Goal: Task Accomplishment & Management: Manage account settings

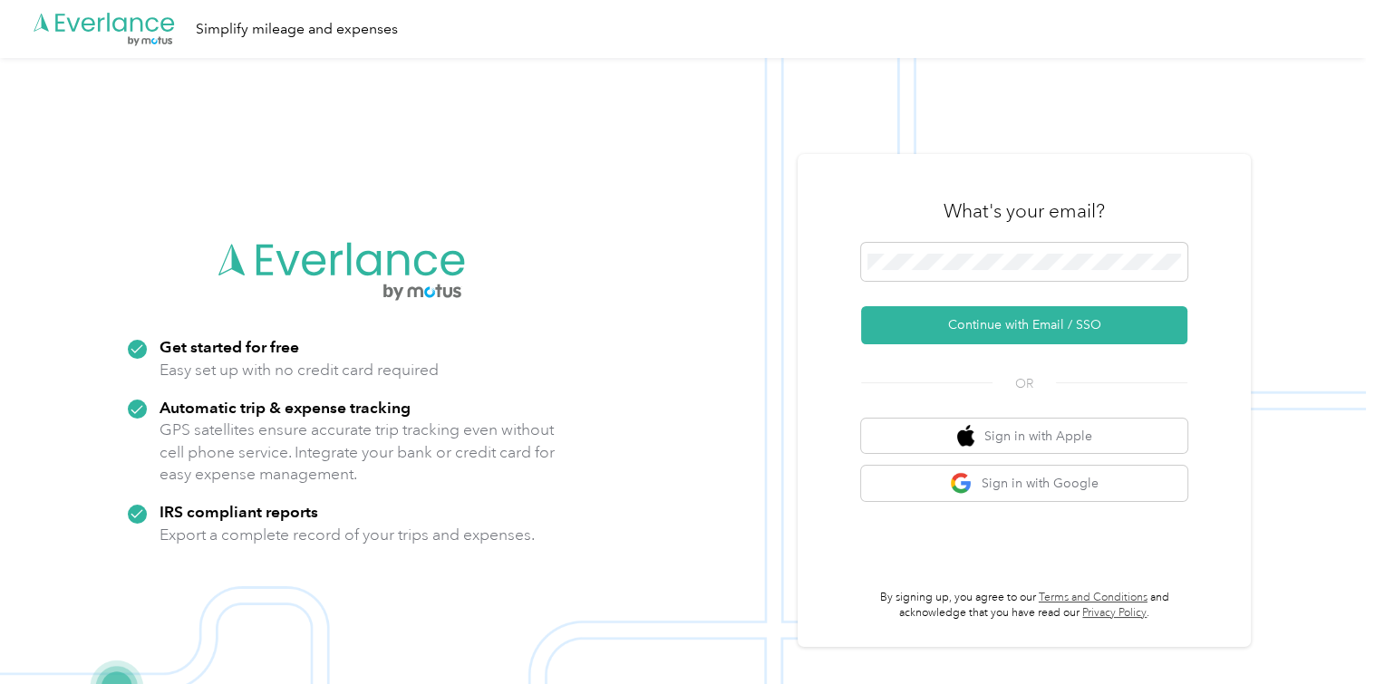
drag, startPoint x: 1058, startPoint y: 271, endPoint x: 1054, endPoint y: 284, distance: 13.5
click at [1056, 275] on span at bounding box center [1024, 262] width 326 height 38
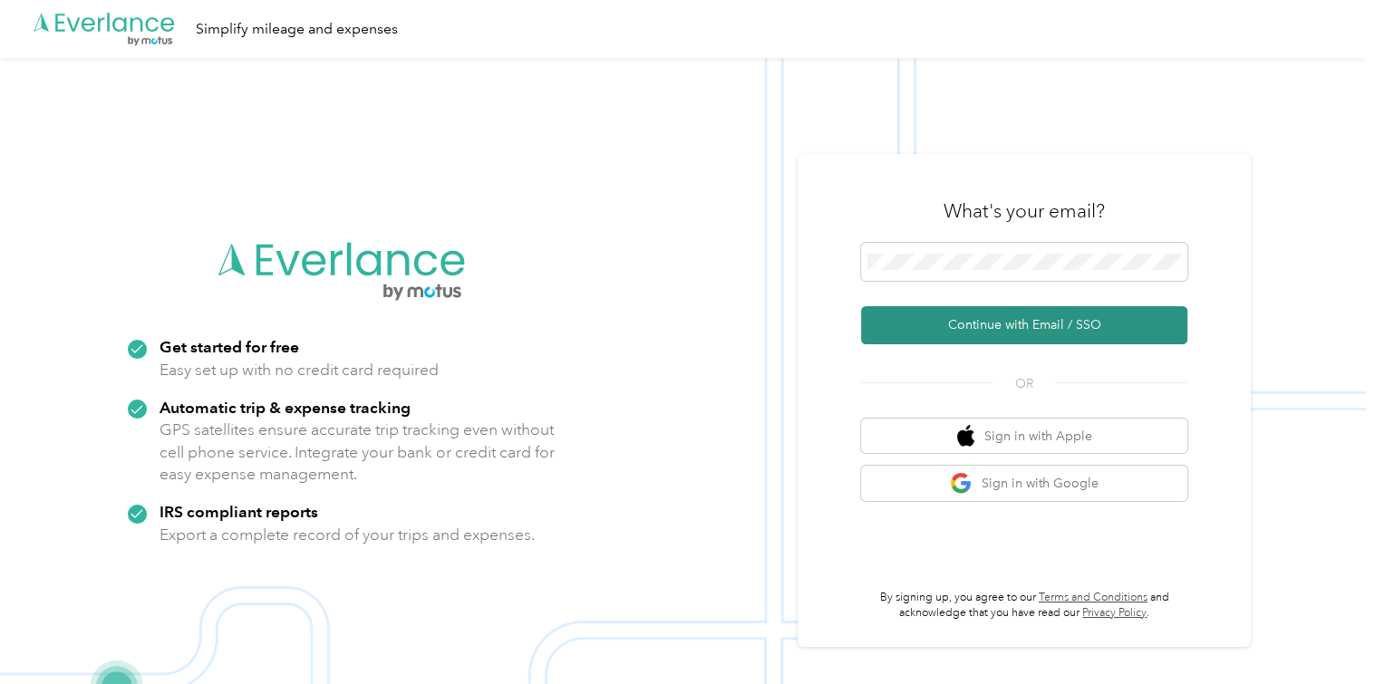
click at [1046, 325] on button "Continue with Email / SSO" at bounding box center [1024, 325] width 326 height 38
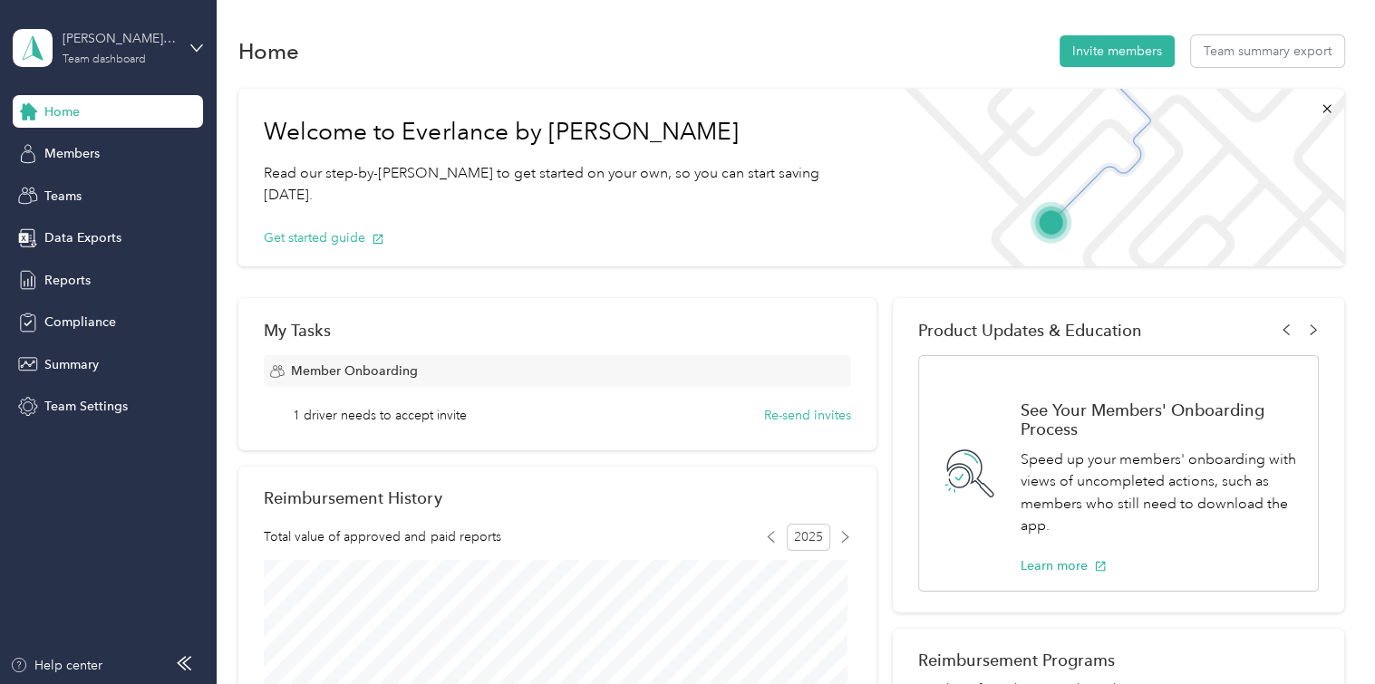
click at [115, 47] on div "[PERSON_NAME] Team" at bounding box center [119, 38] width 113 height 19
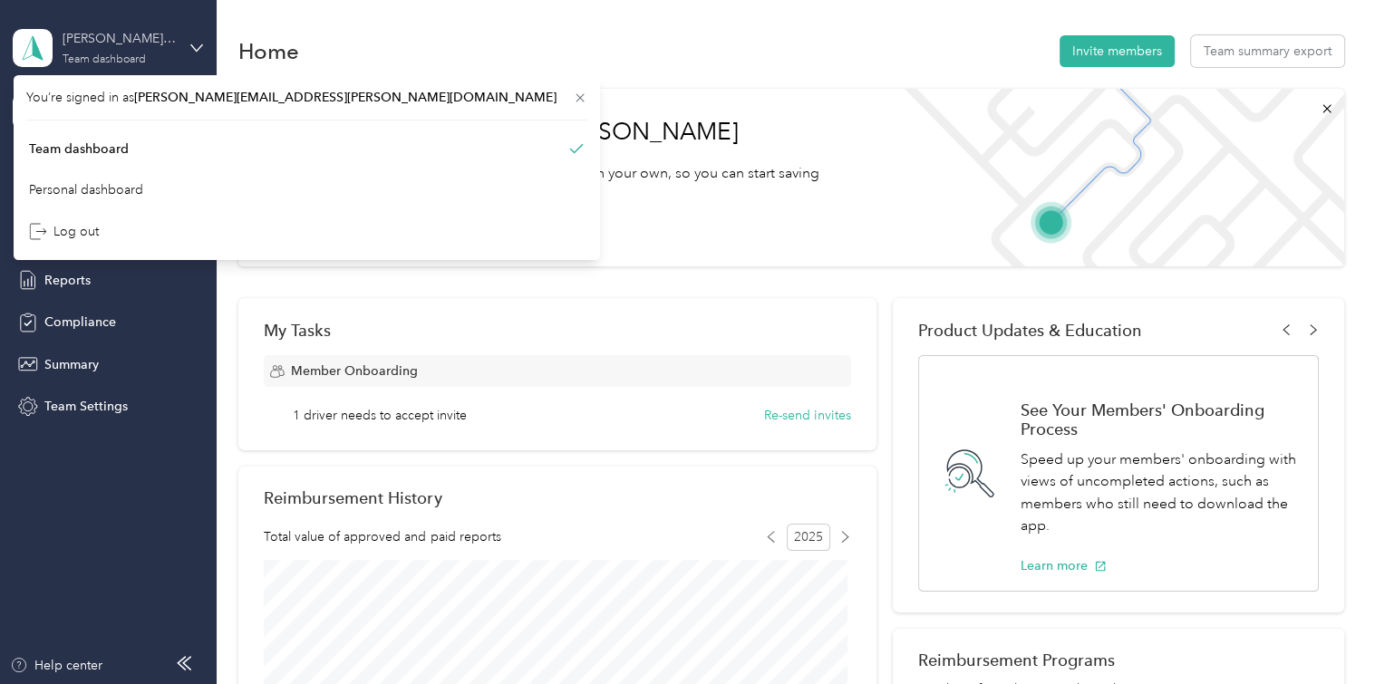
click at [117, 54] on div "Team dashboard" at bounding box center [104, 59] width 83 height 11
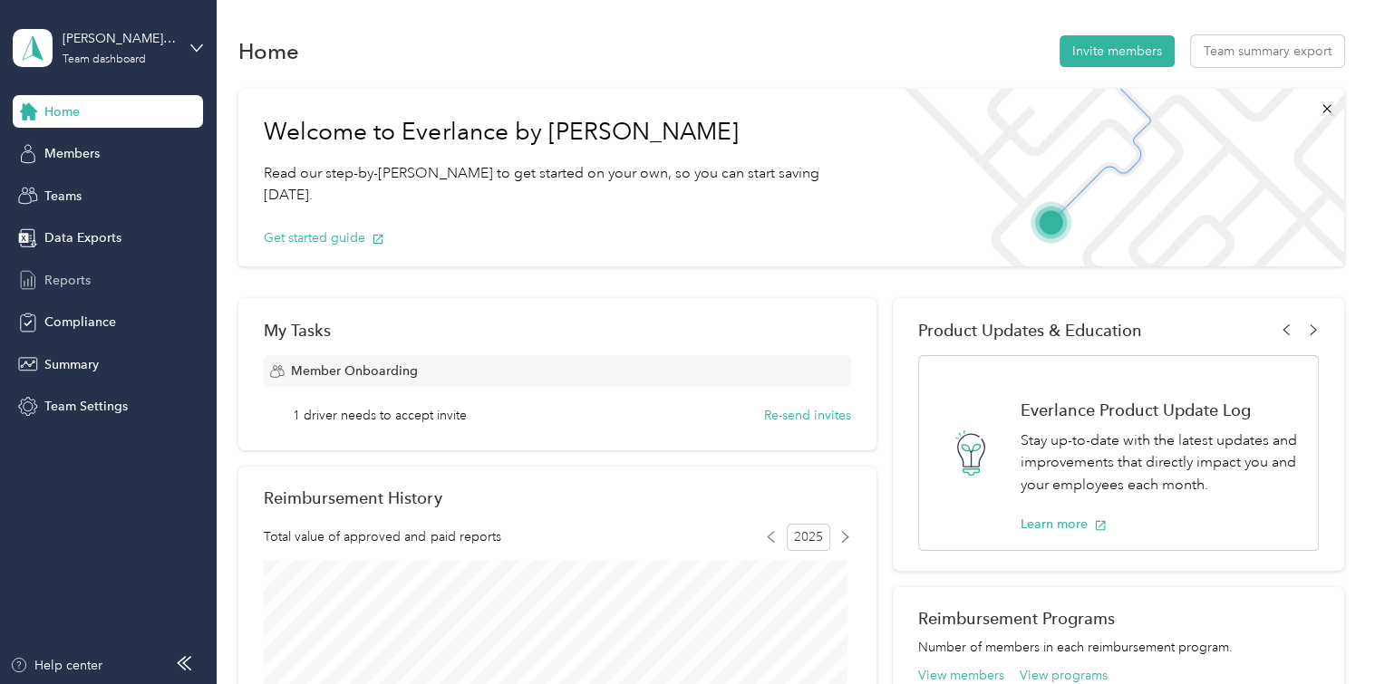
click at [91, 285] on div "Reports" at bounding box center [108, 280] width 190 height 33
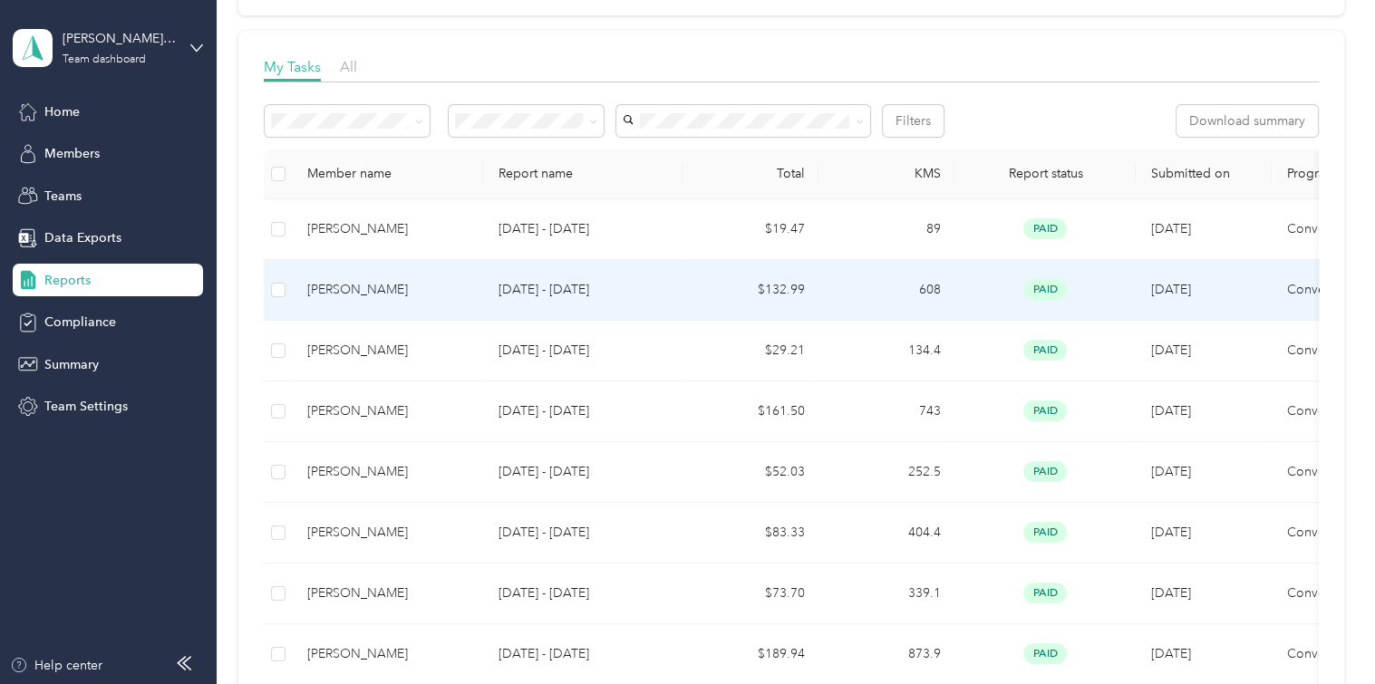
scroll to position [272, 0]
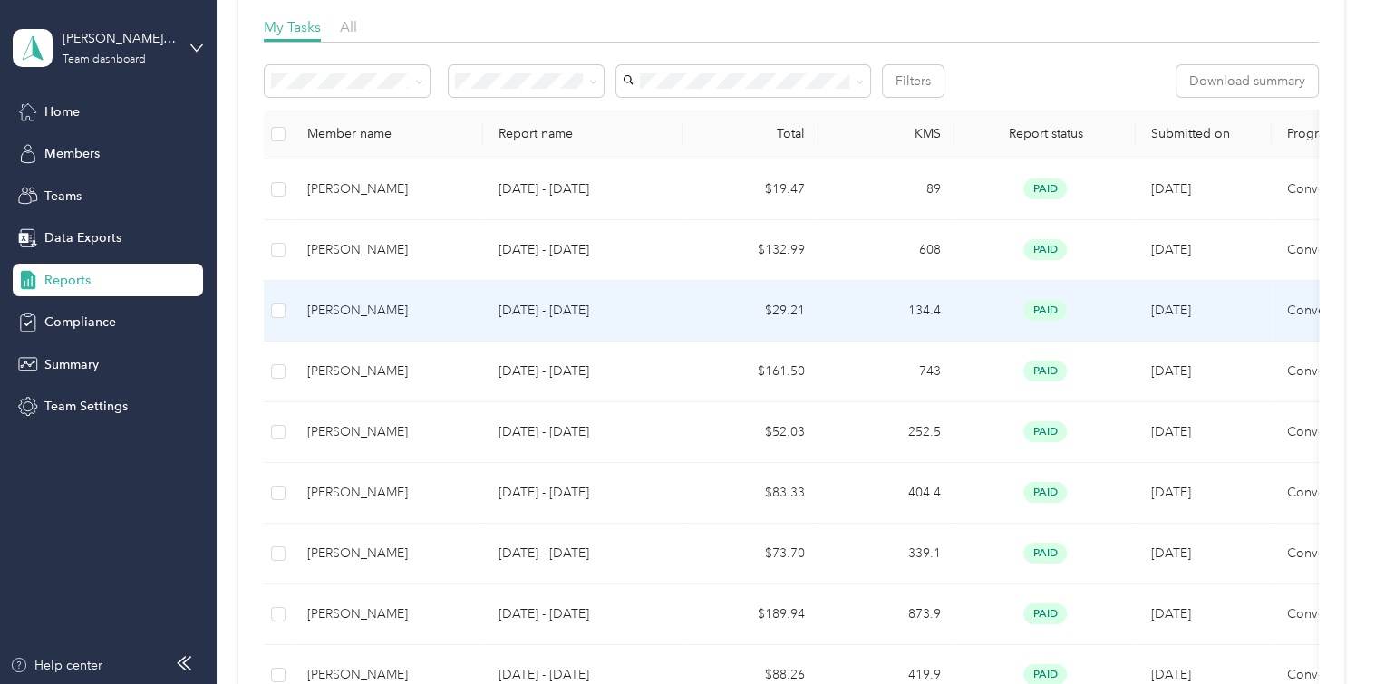
drag, startPoint x: 1066, startPoint y: 266, endPoint x: 1026, endPoint y: 247, distance: 45.0
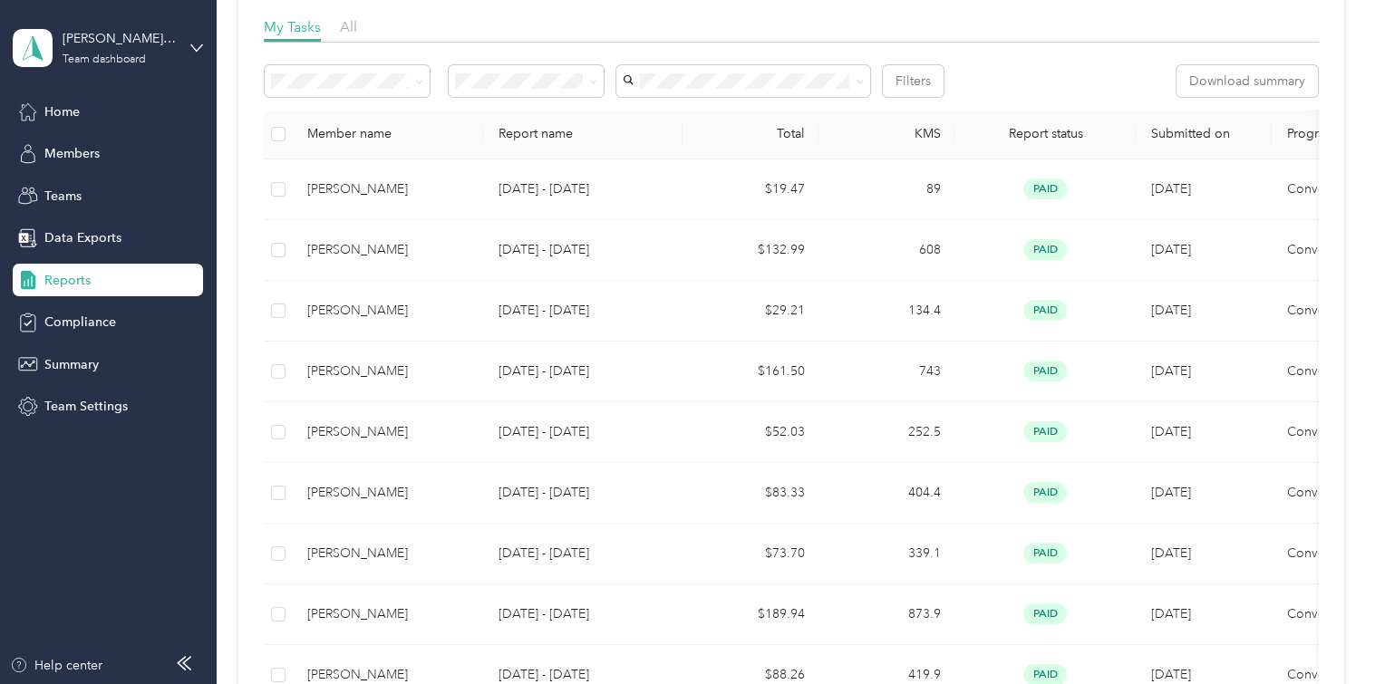
click at [354, 40] on div "My Tasks All" at bounding box center [791, 29] width 1054 height 26
click at [352, 35] on span "All" at bounding box center [348, 26] width 17 height 17
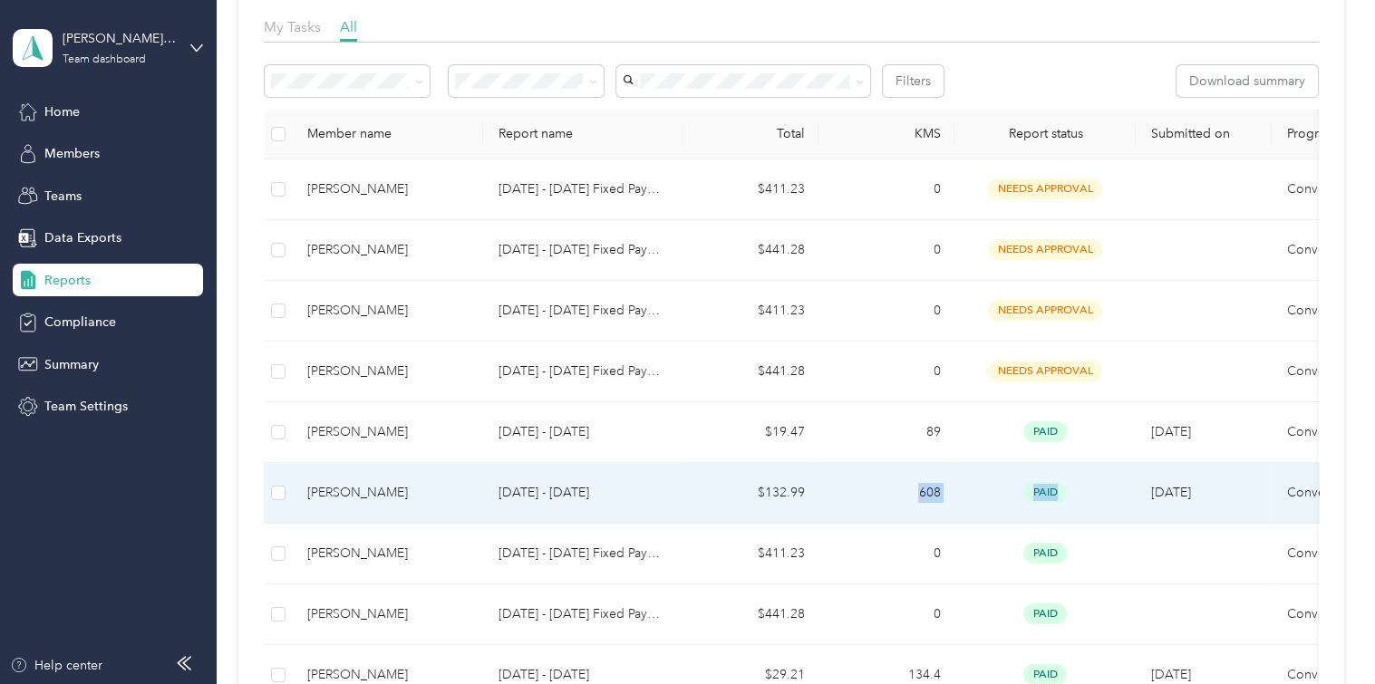
drag, startPoint x: 1132, startPoint y: 512, endPoint x: 817, endPoint y: 504, distance: 314.5
click at [817, 504] on tr "[PERSON_NAME] [DATE] - [DATE] $132.99 608 paid [DATE] Convergint [GEOGRAPHIC_DA…" at bounding box center [1017, 493] width 1506 height 61
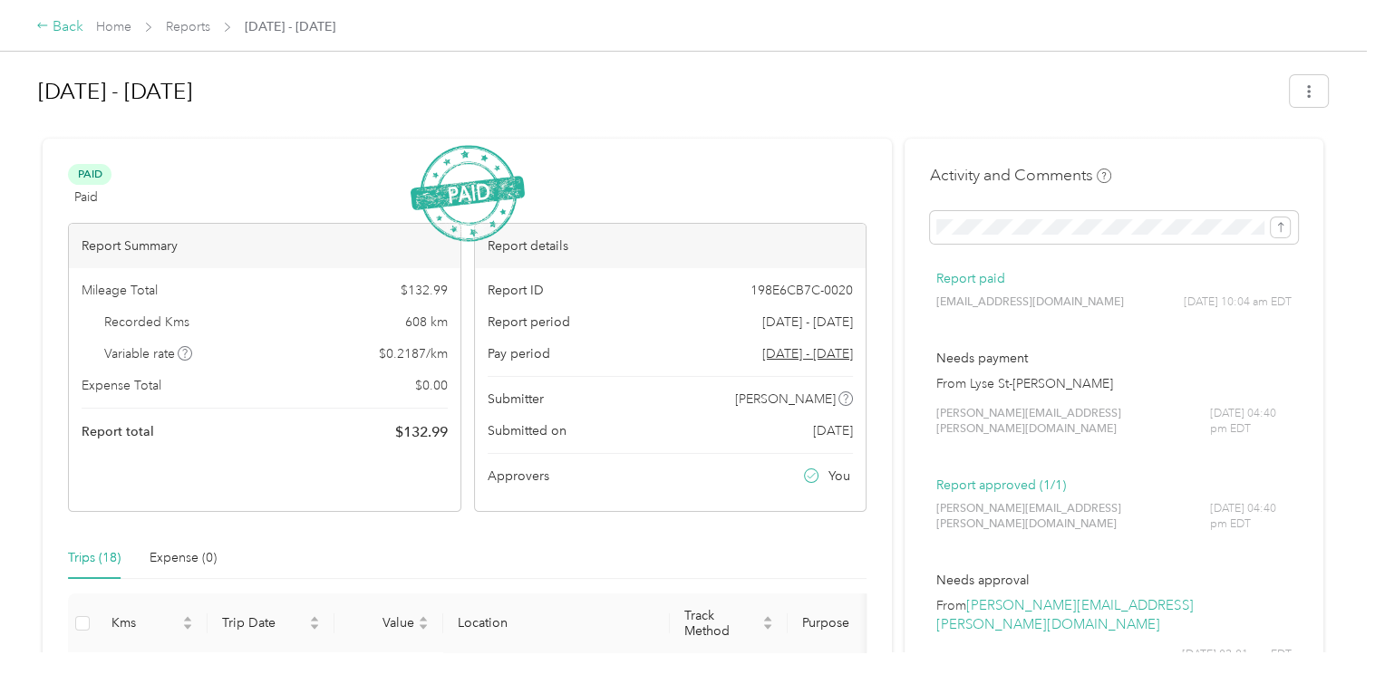
click at [62, 25] on div "Back" at bounding box center [59, 27] width 47 height 22
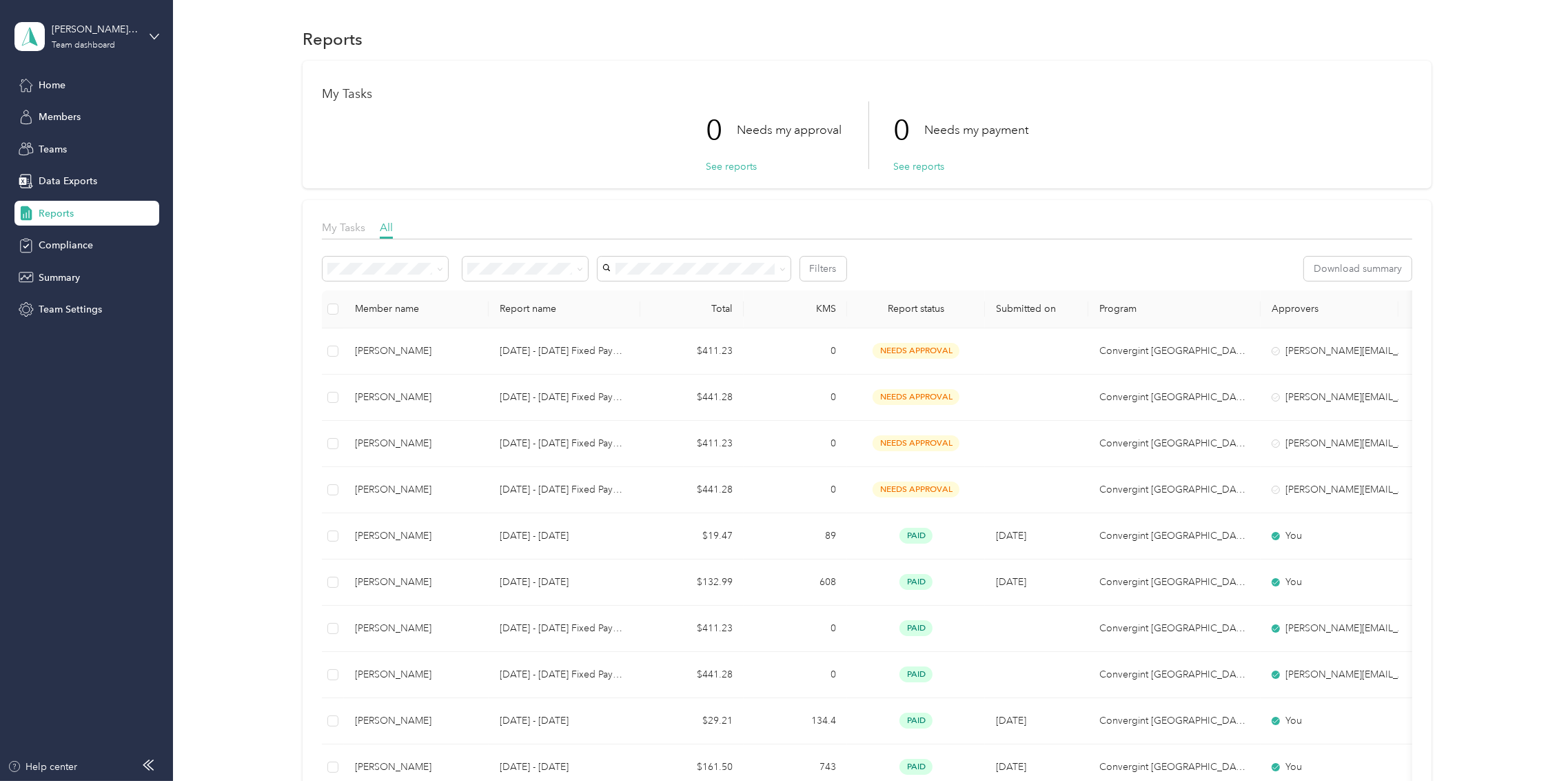
click at [109, 211] on div "Reports" at bounding box center [87, 213] width 145 height 25
click at [347, 231] on span "My Tasks" at bounding box center [343, 227] width 43 height 13
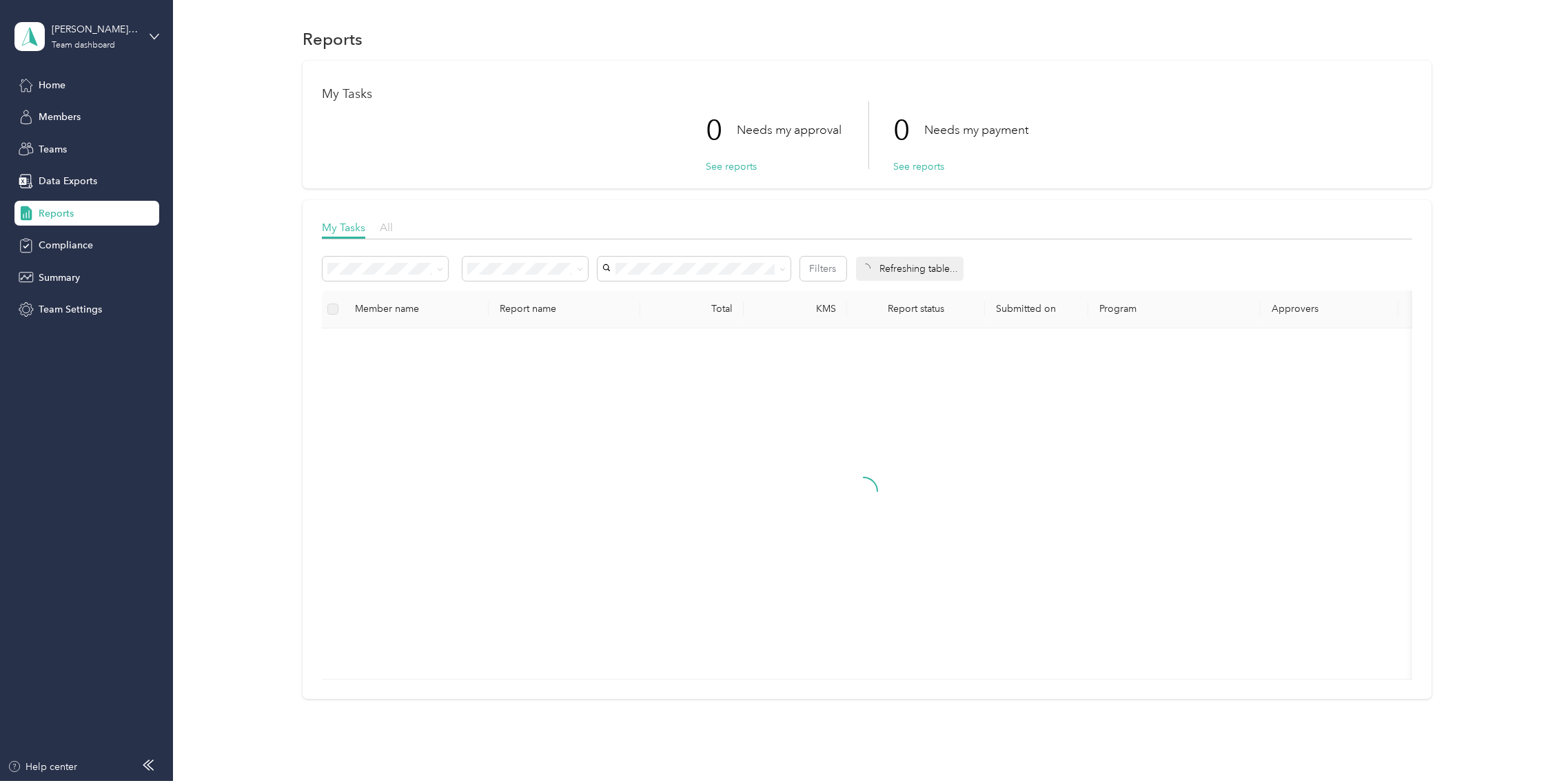
click at [383, 224] on span "All" at bounding box center [386, 227] width 13 height 13
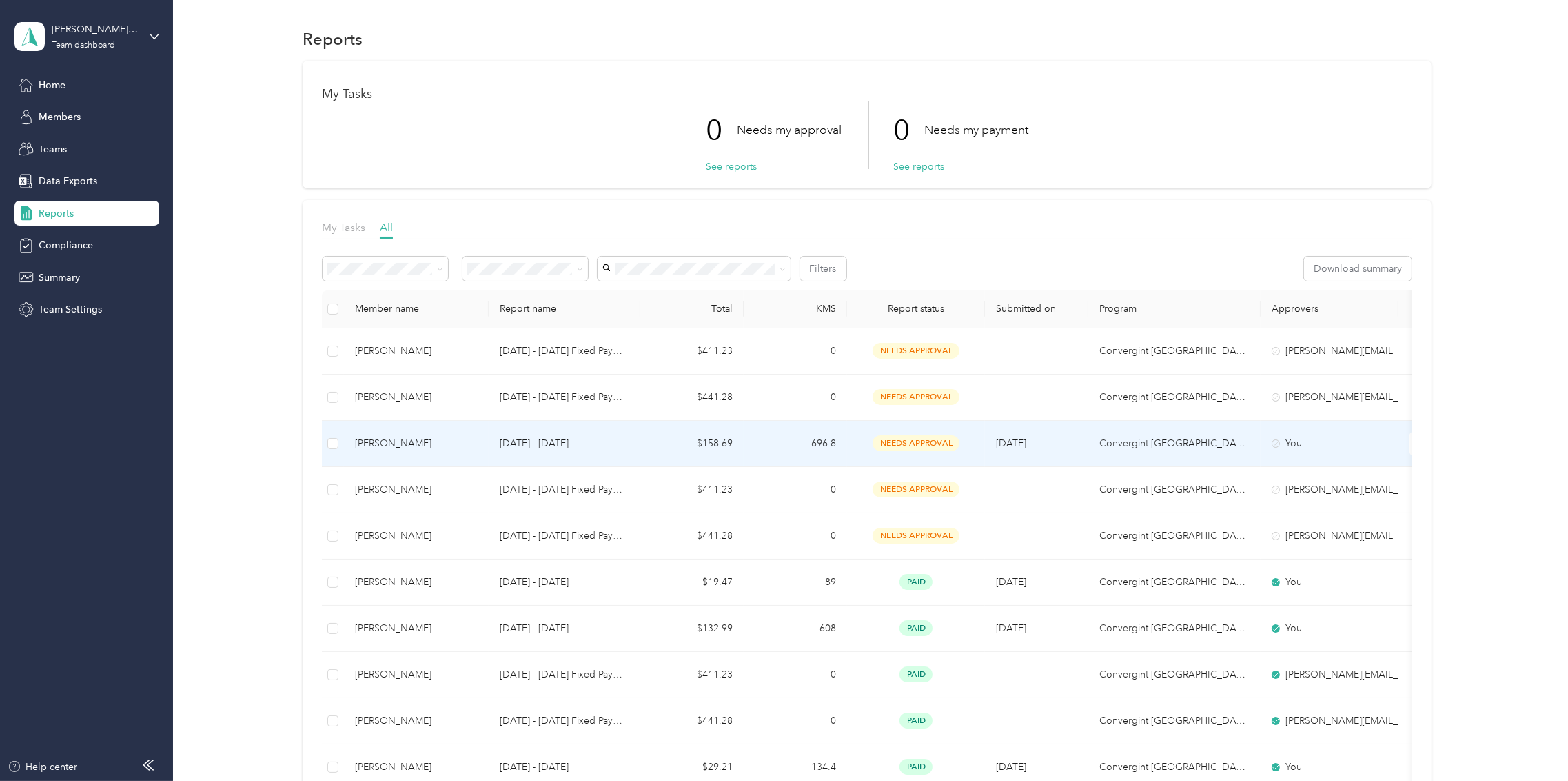
click at [905, 445] on span "needs approval" at bounding box center [916, 443] width 87 height 16
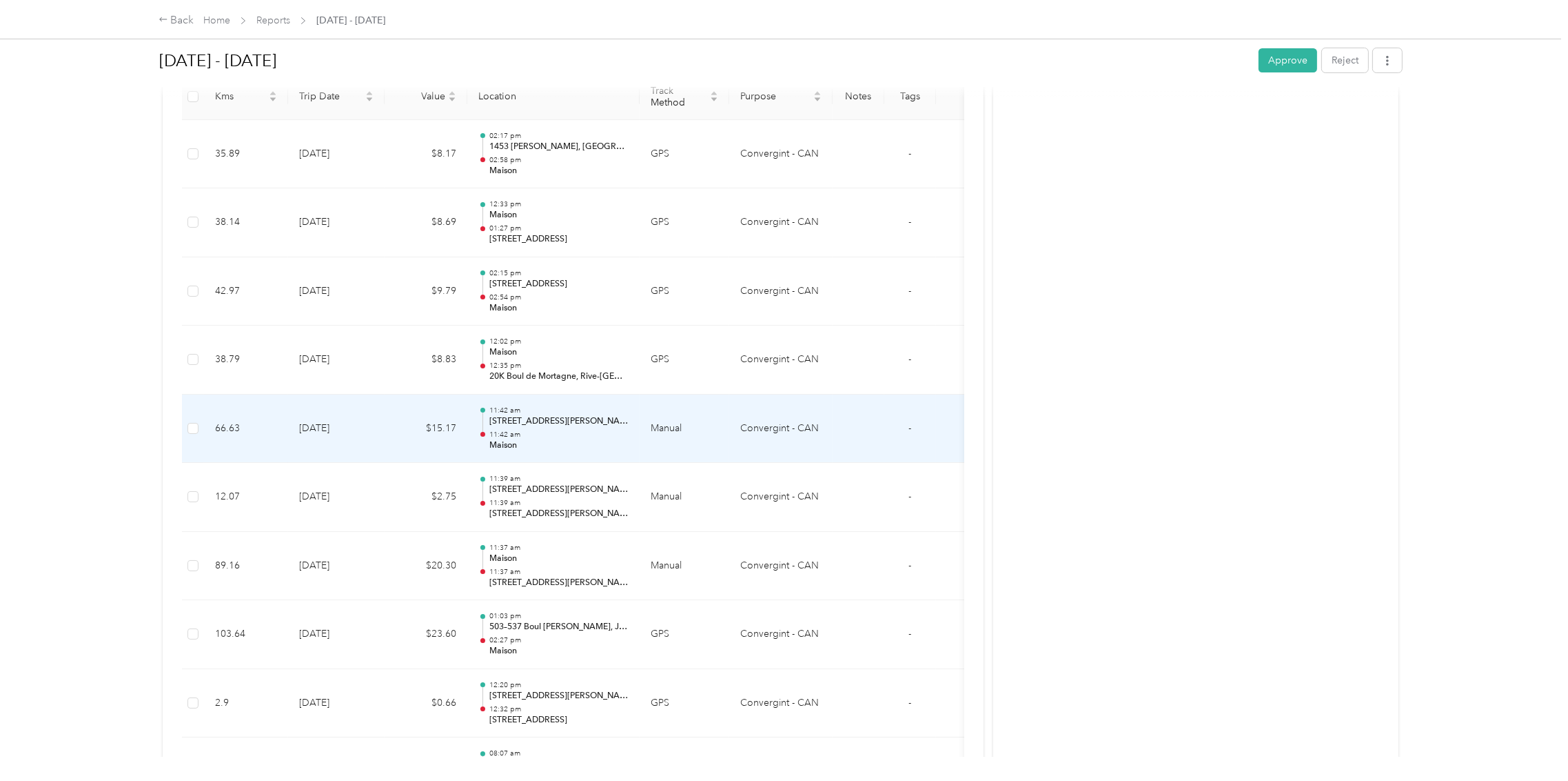
scroll to position [68, 0]
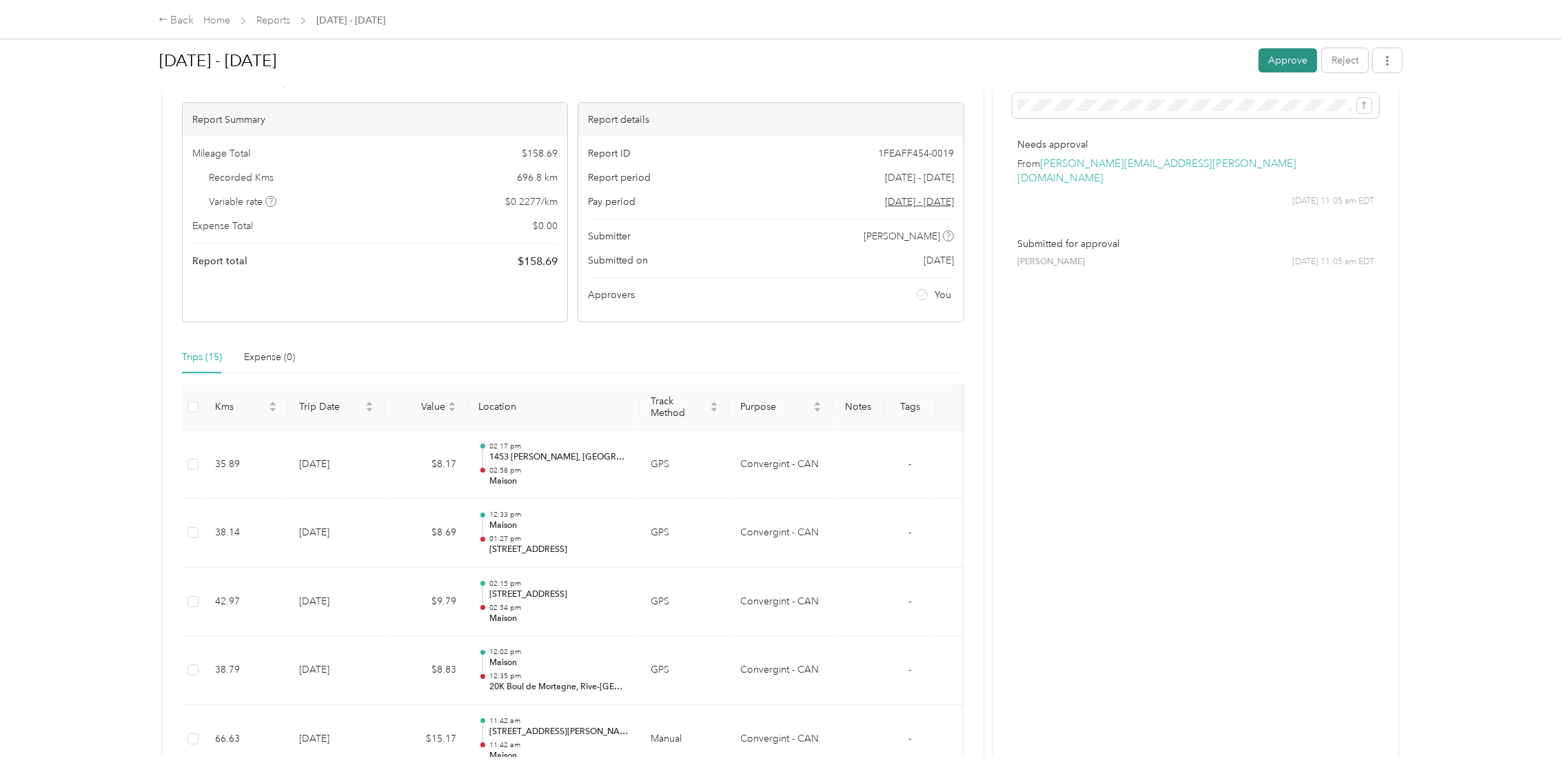
click at [1045, 60] on button "Approve" at bounding box center [1287, 60] width 59 height 24
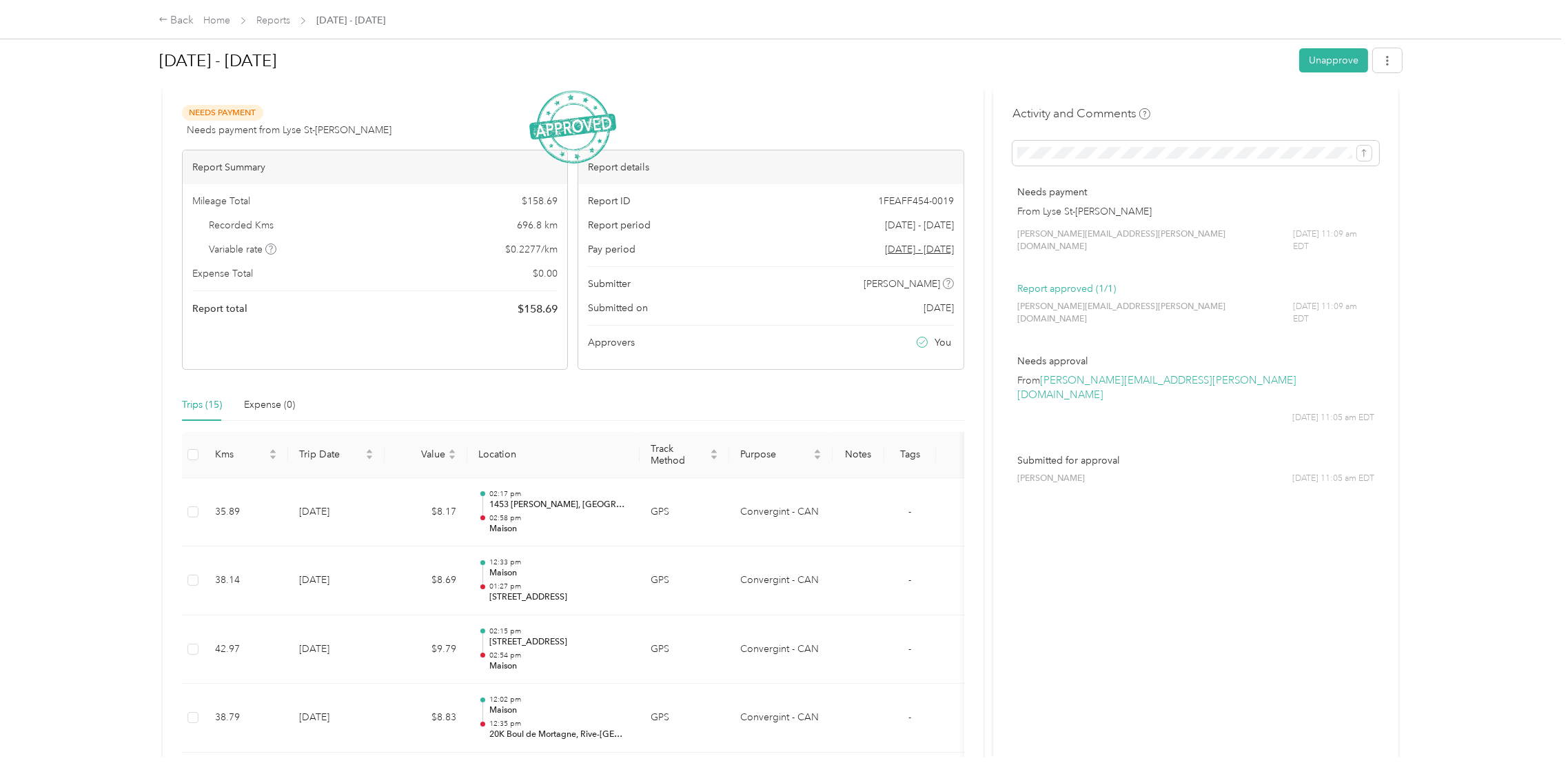
scroll to position [0, 0]
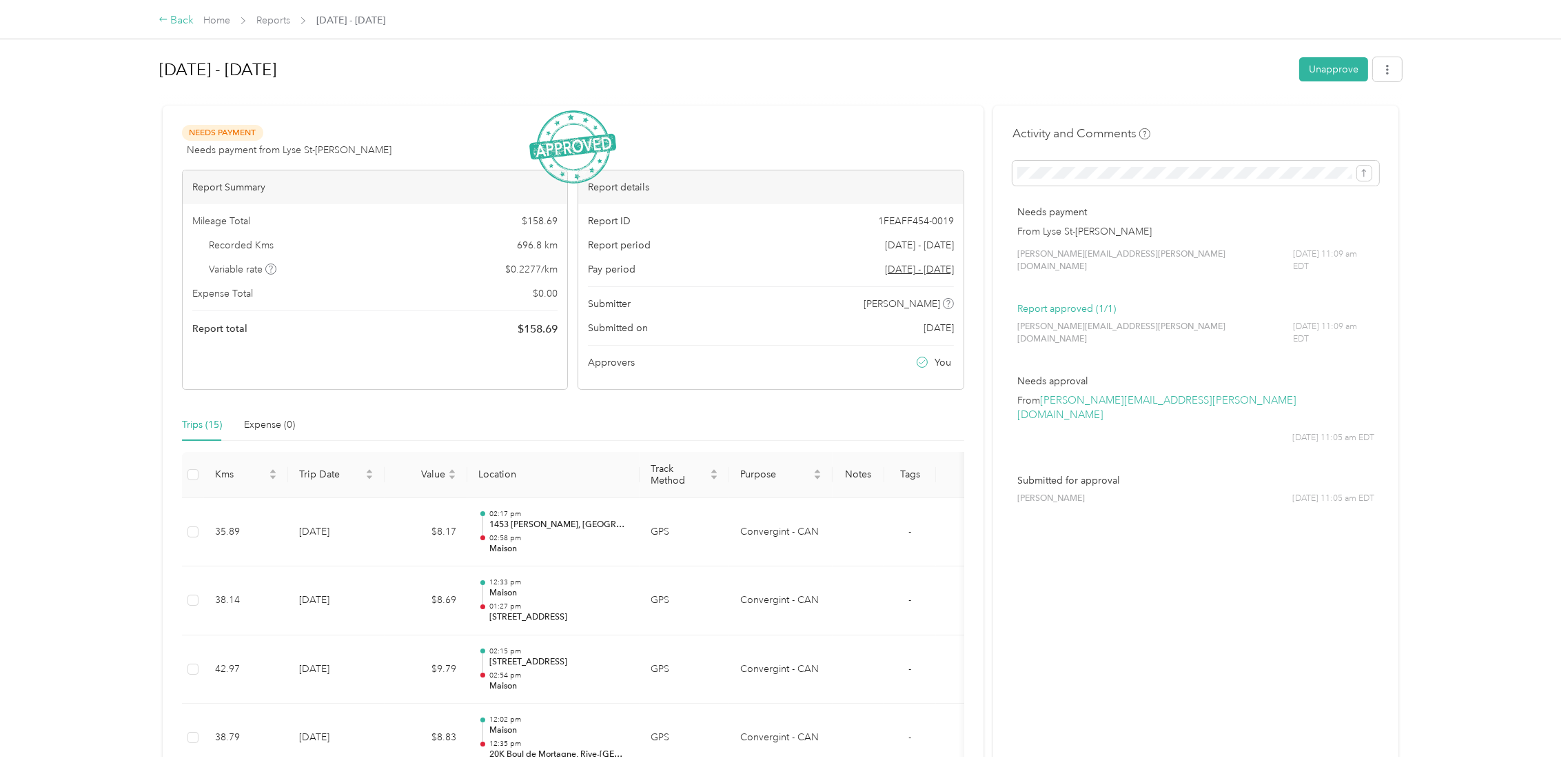
click at [183, 17] on div "Back" at bounding box center [176, 21] width 36 height 17
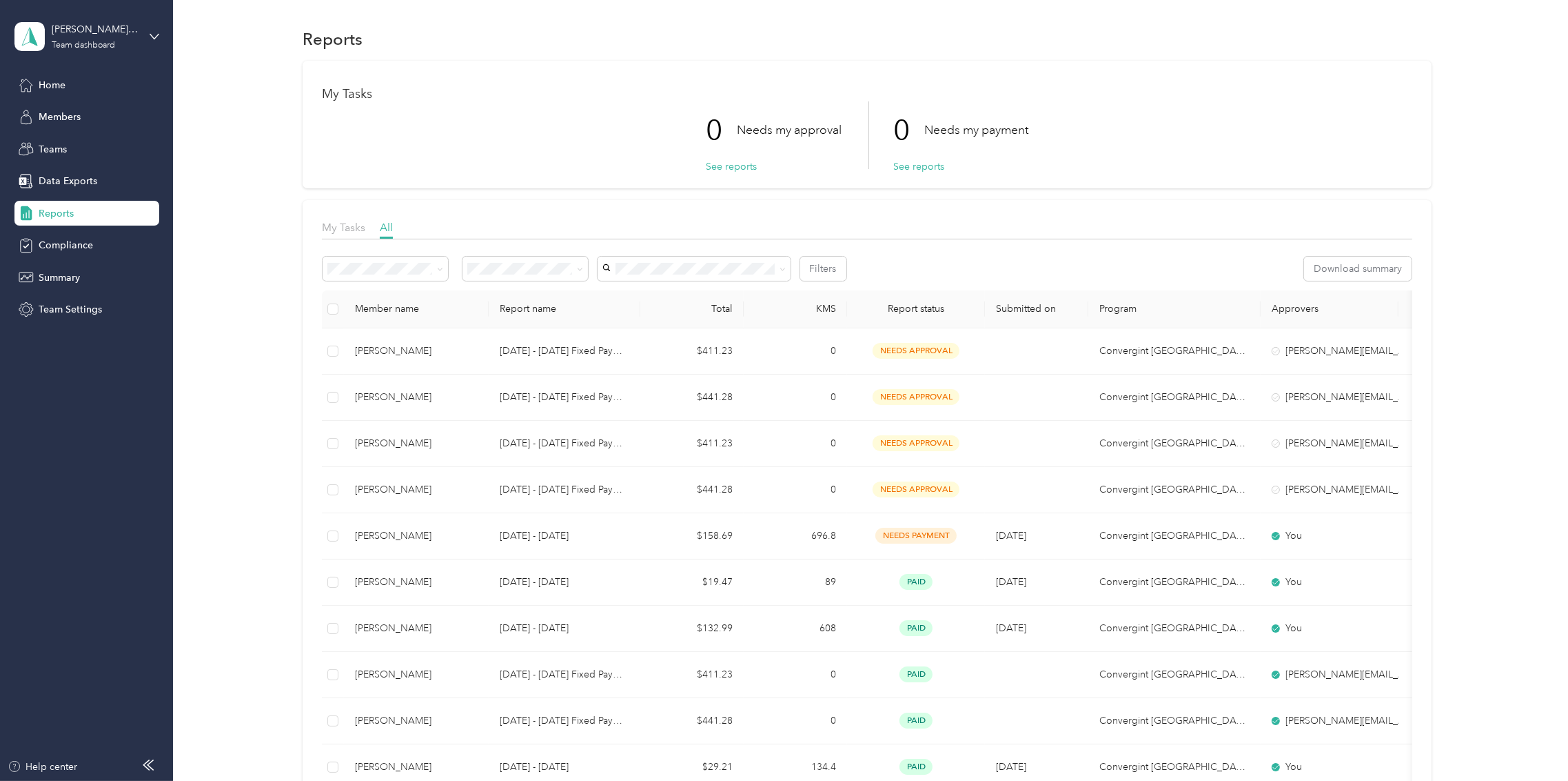
click at [549, 54] on section "Reports My Tasks 0 Needs my approval See reports 0 Needs my payment See reports…" at bounding box center [867, 786] width 1354 height 1523
click at [339, 239] on div at bounding box center [867, 243] width 1090 height 8
click at [361, 228] on span "My Tasks" at bounding box center [343, 227] width 43 height 13
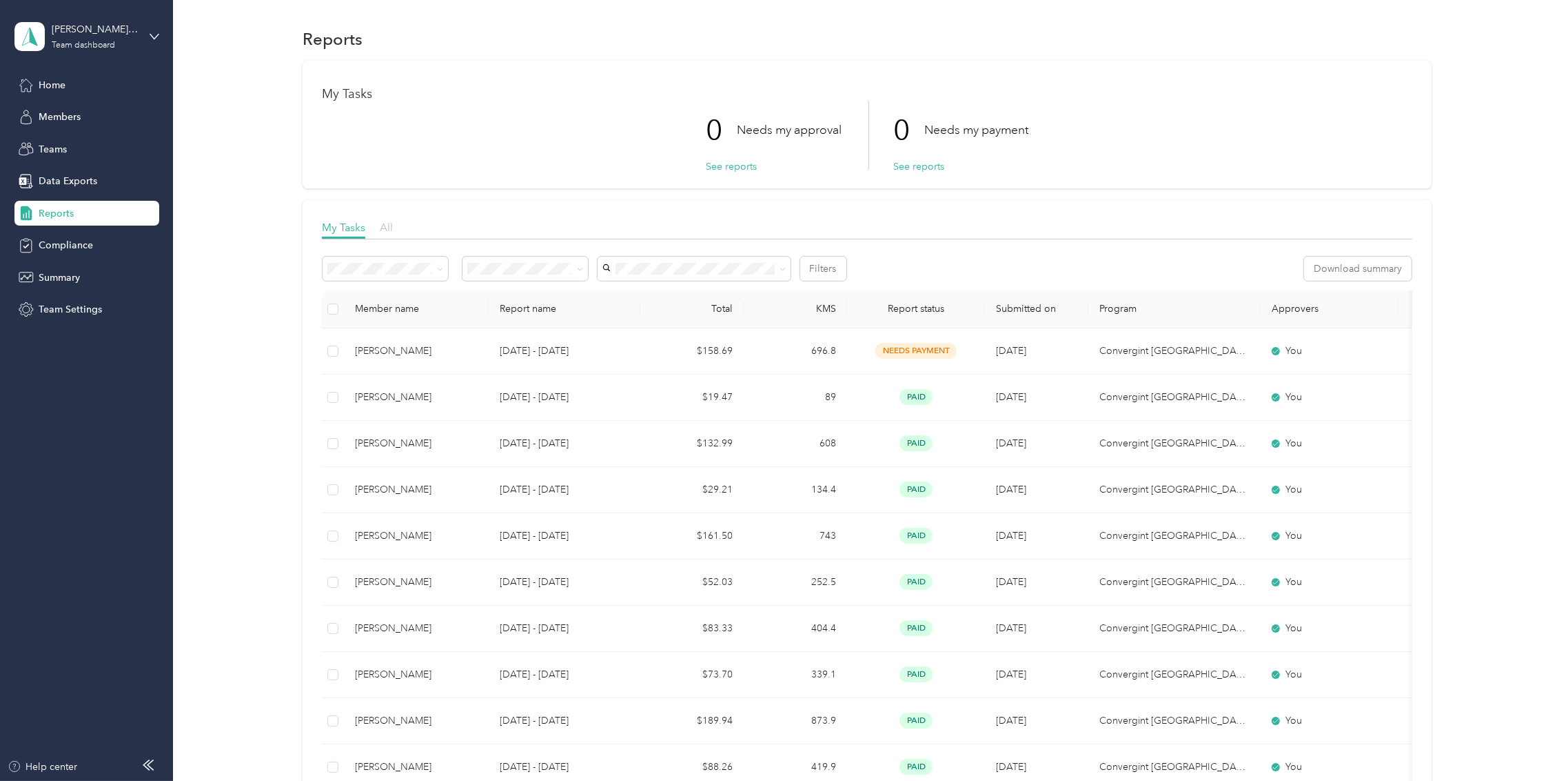
click at [381, 225] on span "All" at bounding box center [386, 227] width 13 height 13
